Goal: Information Seeking & Learning: Learn about a topic

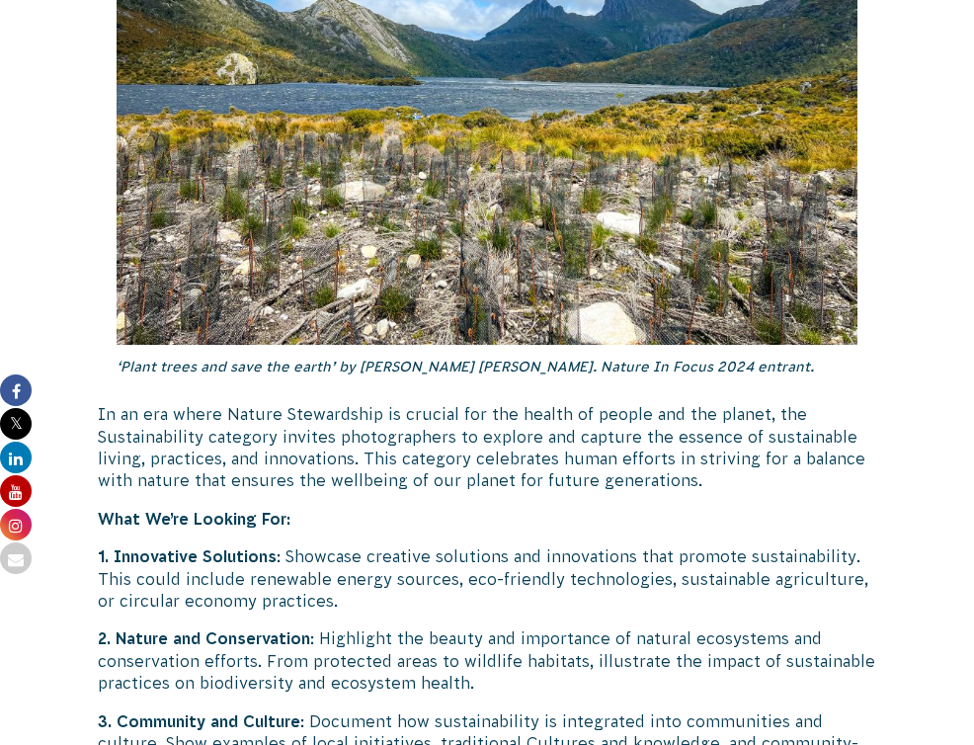
scroll to position [5020, 0]
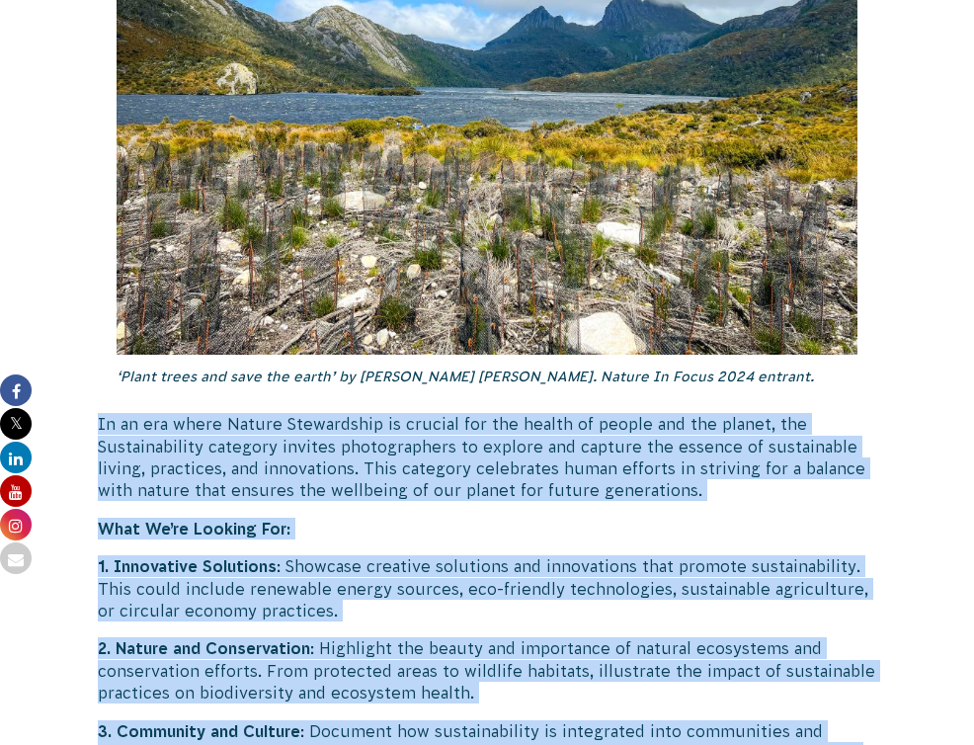
drag, startPoint x: 191, startPoint y: 58, endPoint x: 508, endPoint y: 617, distance: 642.1
click at [508, 617] on div "[DATE] CVA Updates Return of the ‘Nature in Focus’ Photography Competition! ‘Pl…" at bounding box center [487, 713] width 961 height 9658
copy div "Lo ip dol sitam Consec Adipiscinge se doeiusm tem inc utlabo et dolore mag ali …"
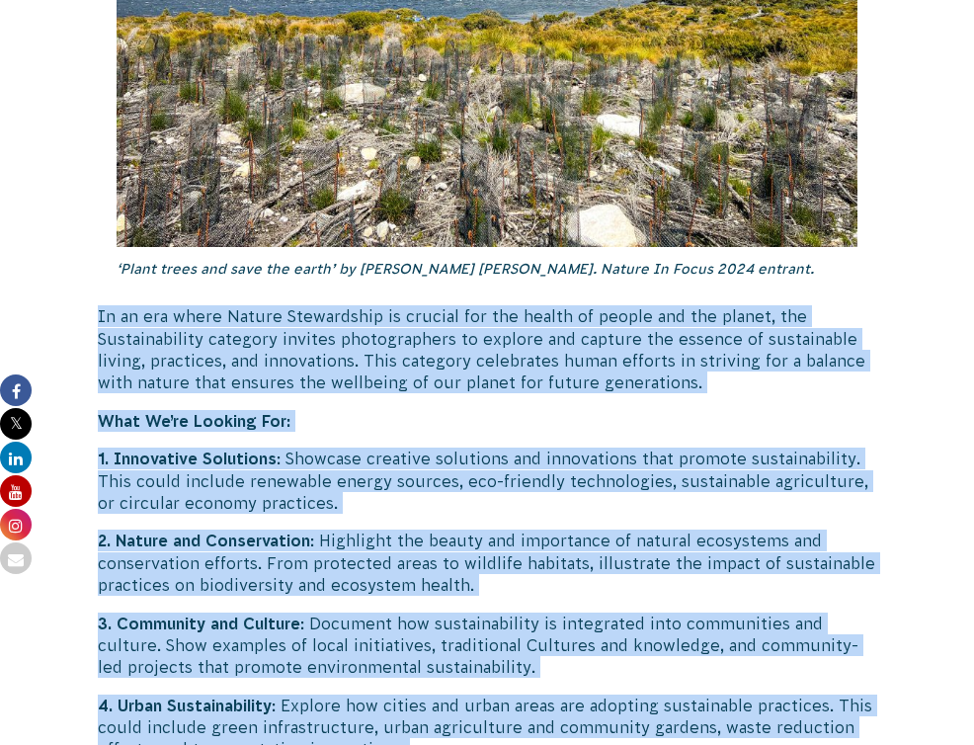
scroll to position [5176, 0]
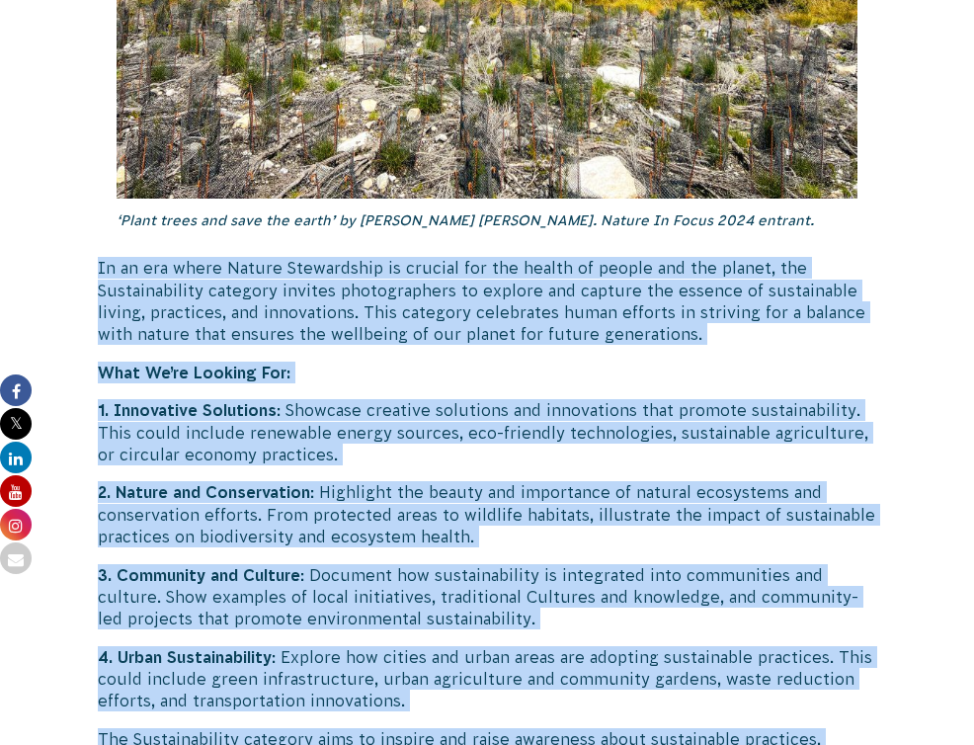
drag, startPoint x: 451, startPoint y: 512, endPoint x: 187, endPoint y: 498, distance: 264.2
click at [187, 498] on div "[DATE] CVA Updates Return of the ‘Nature in Focus’ Photography Competition! ‘Pl…" at bounding box center [487, 557] width 961 height 9658
copy strong "Species and Habitats"
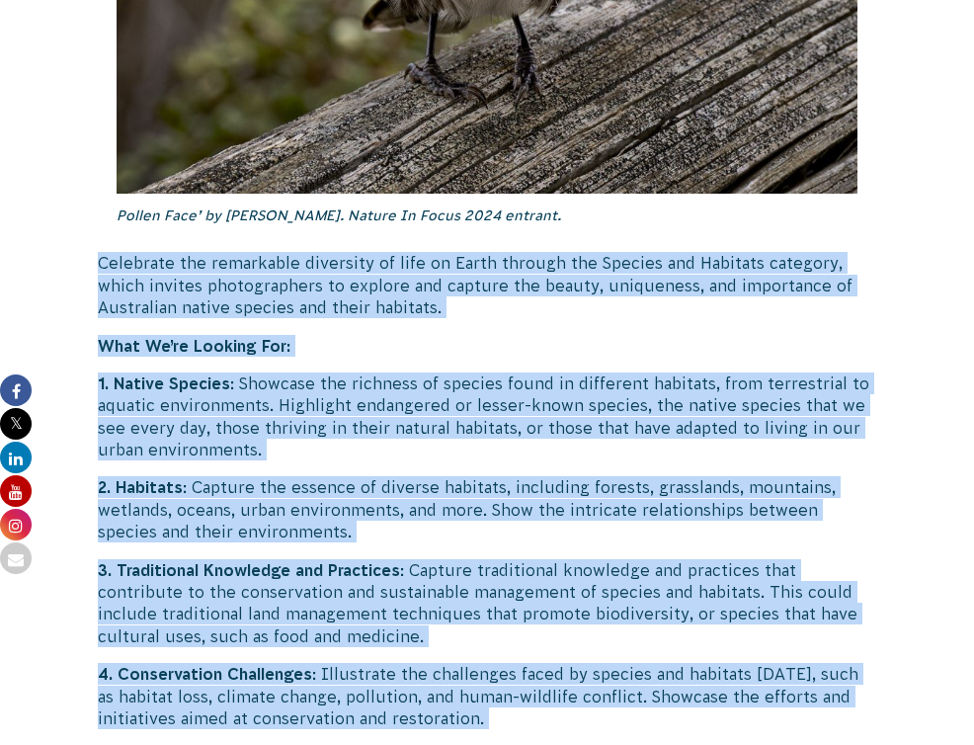
scroll to position [6720, 0]
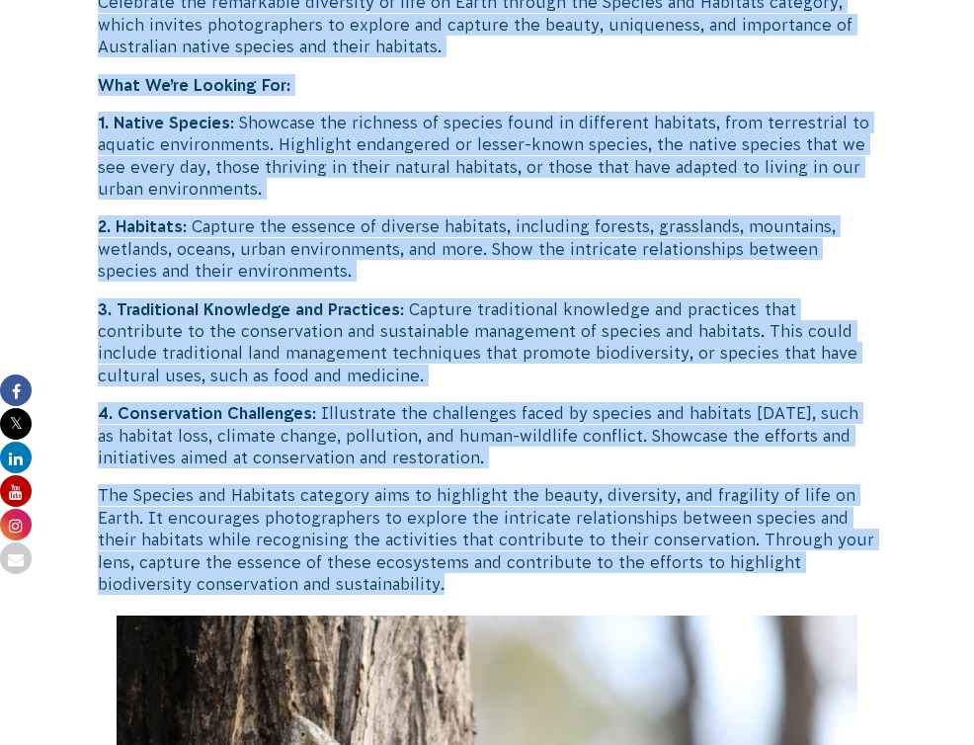
drag, startPoint x: 191, startPoint y: 130, endPoint x: 682, endPoint y: 206, distance: 496.8
copy div "Loremipsu dol sitametcon adipiscin el sedd ei Tempo incidid utl Etdolor mag Ali…"
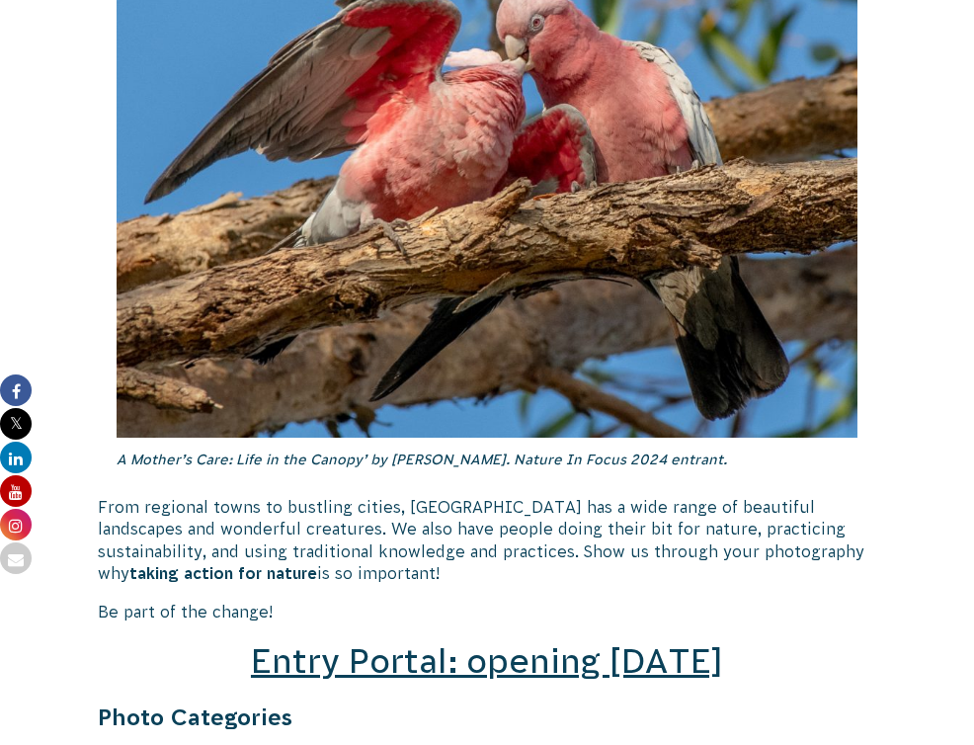
scroll to position [2694, 0]
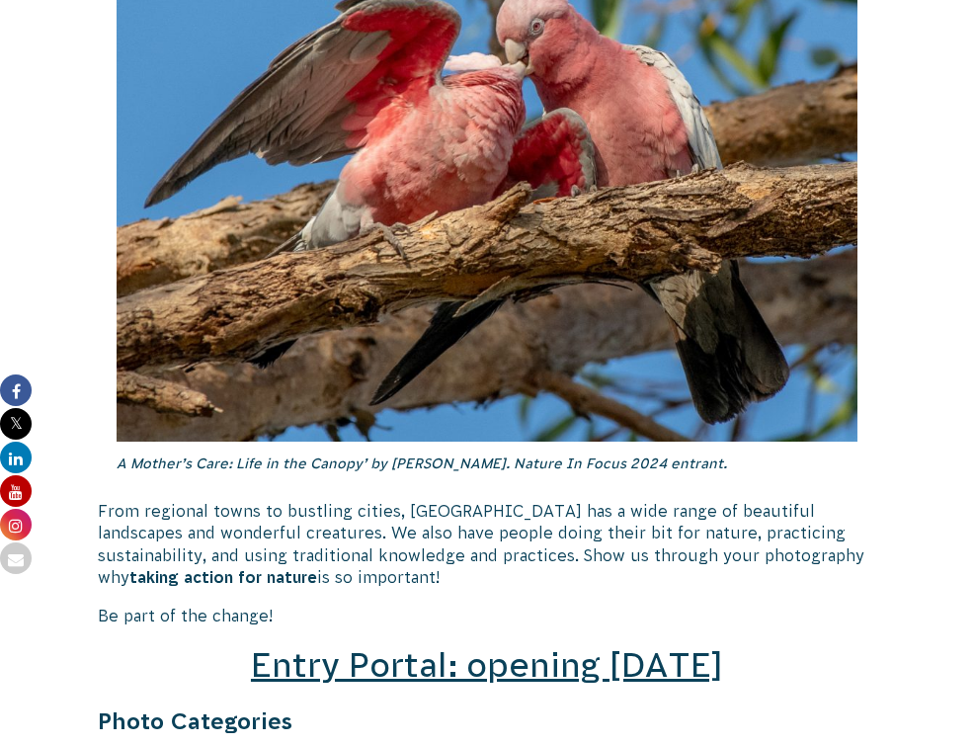
click at [506, 646] on span "Entry Portal: opening [DATE]" at bounding box center [487, 665] width 472 height 38
